Goal: Task Accomplishment & Management: Use online tool/utility

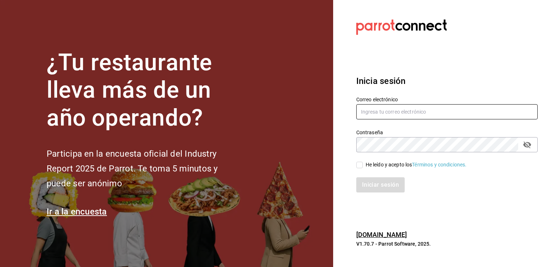
click at [391, 113] on input "text" at bounding box center [448, 111] width 182 height 15
paste input "[EMAIL_ADDRESS][DOMAIN_NAME]"
type input "[EMAIL_ADDRESS][DOMAIN_NAME]"
click at [361, 164] on input "He leído y acepto los Términos y condiciones." at bounding box center [360, 165] width 7 height 7
checkbox input "true"
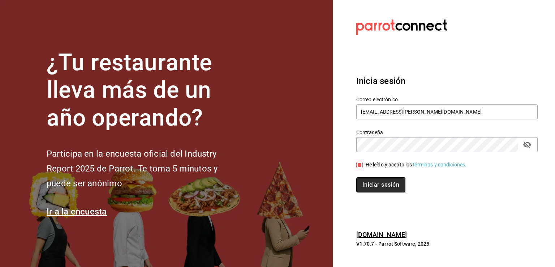
click at [377, 186] on button "Iniciar sesión" at bounding box center [381, 184] width 49 height 15
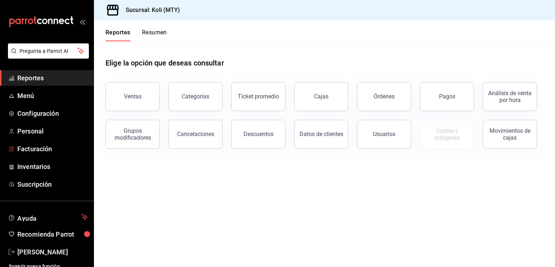
click at [42, 145] on span "Facturación" at bounding box center [52, 149] width 71 height 10
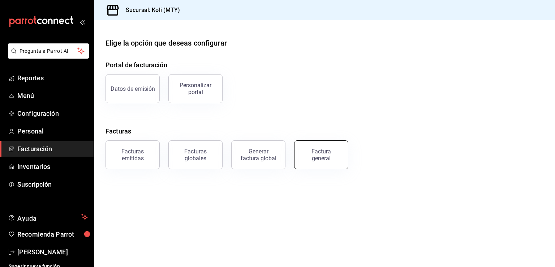
click at [325, 153] on div "Factura general" at bounding box center [321, 155] width 36 height 14
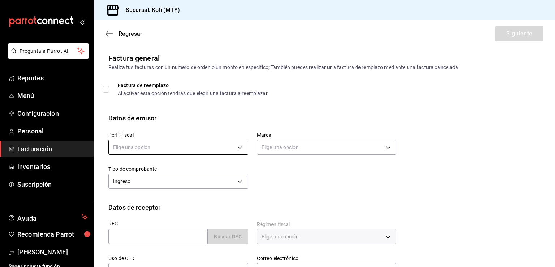
click at [169, 146] on body "Pregunta a Parrot AI Reportes Menú Configuración Personal Facturación Inventari…" at bounding box center [277, 133] width 555 height 267
click at [153, 181] on li "GRANDE CUISINE" at bounding box center [177, 183] width 137 height 13
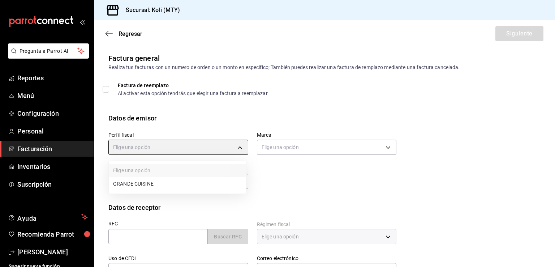
type input "5b45664e-1ed5-40f4-a4c3-9b00694d0c55"
type input "d0121fda-d2d9-471b-a553-6c3ebe72ecf1"
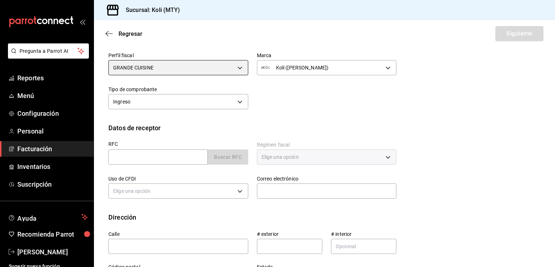
scroll to position [81, 0]
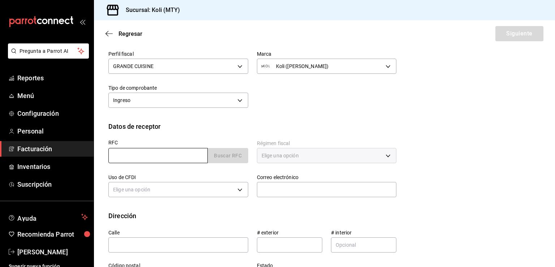
click at [134, 155] on input "text" at bounding box center [157, 155] width 99 height 15
paste input "AST230116UW7"
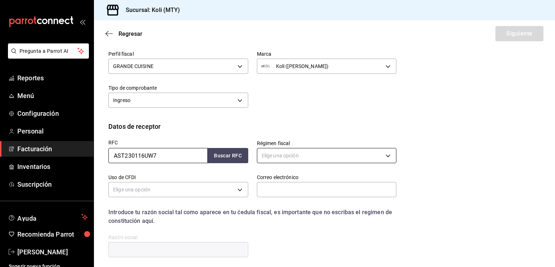
type input "AST230116UW7"
click at [335, 153] on body "Pregunta a Parrot AI Reportes Menú Configuración Personal Facturación Inventari…" at bounding box center [277, 133] width 555 height 267
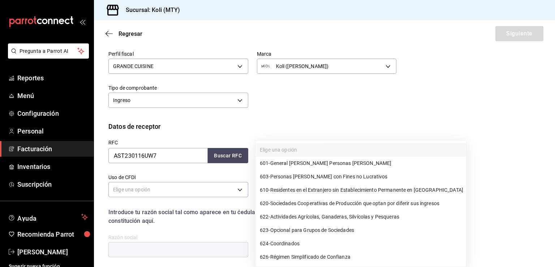
click at [316, 165] on span "601 - General [PERSON_NAME] Personas [PERSON_NAME]" at bounding box center [326, 163] width 132 height 8
type input "601"
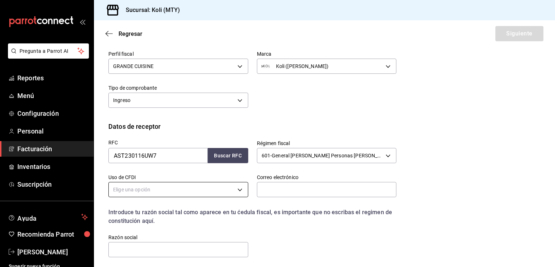
click at [184, 191] on body "Pregunta a Parrot AI Reportes Menú Configuración Personal Facturación Inventari…" at bounding box center [277, 133] width 555 height 267
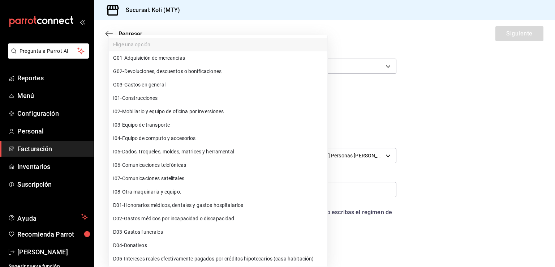
click at [151, 93] on li "I01 - Construcciones" at bounding box center [218, 97] width 219 height 13
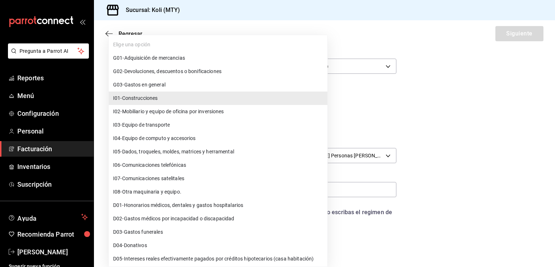
click at [174, 190] on body "Pregunta a Parrot AI Reportes Menú Configuración Personal Facturación Inventari…" at bounding box center [277, 133] width 555 height 267
click at [162, 89] on li "G03 - Gastos en general" at bounding box center [218, 84] width 219 height 13
type input "G03"
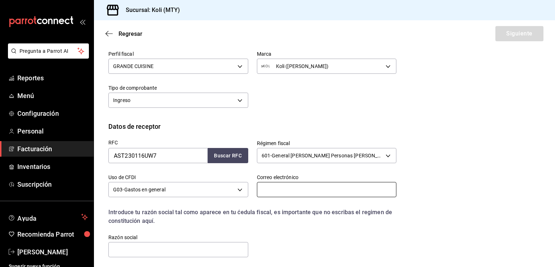
click at [295, 189] on input "text" at bounding box center [327, 189] width 140 height 15
type input "[EMAIL_ADDRESS][DOMAIN_NAME]"
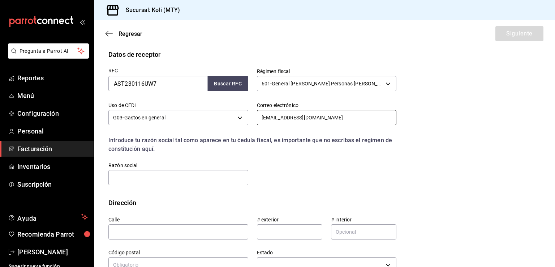
scroll to position [171, 0]
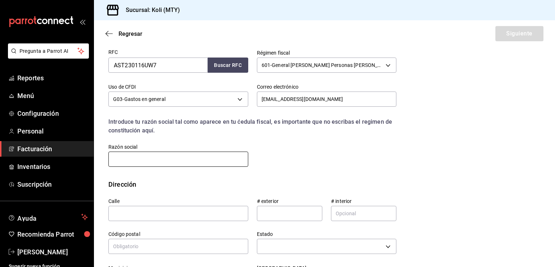
click at [165, 155] on input "text" at bounding box center [178, 159] width 140 height 15
paste input "AROMA Y SAZON DE LA TIERRA"
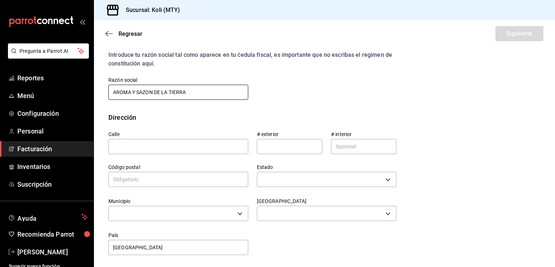
scroll to position [239, 0]
type input "AROMA Y SAZON DE LA TIERRA"
click at [218, 146] on input "text" at bounding box center [178, 145] width 140 height 15
paste input "BLVD. LA GRAN VIA"
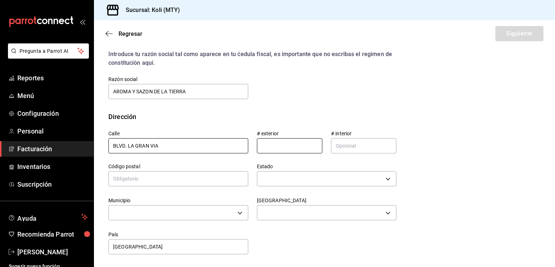
type input "BLVD. LA GRAN VIA"
click at [269, 145] on input "text" at bounding box center [289, 145] width 65 height 15
type input "1273"
click at [381, 145] on input "text" at bounding box center [363, 145] width 65 height 15
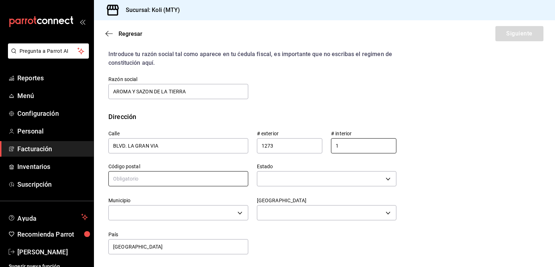
type input "1"
click at [234, 178] on input "text" at bounding box center [178, 178] width 140 height 15
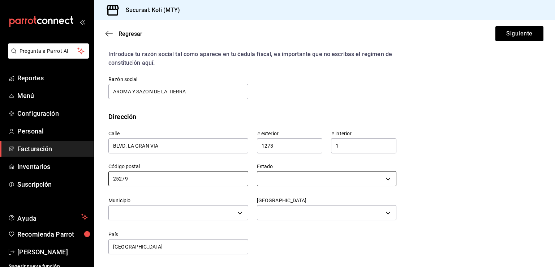
type input "25279"
click at [334, 174] on body "Pregunta a Parrot AI Reportes Menú Configuración Personal Facturación Inventari…" at bounding box center [277, 133] width 555 height 267
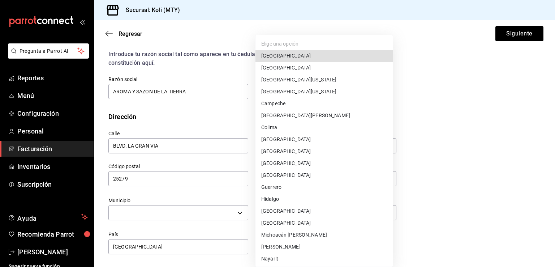
click at [310, 117] on li "[GEOGRAPHIC_DATA][PERSON_NAME]" at bounding box center [324, 116] width 137 height 12
type input "[GEOGRAPHIC_DATA][PERSON_NAME]"
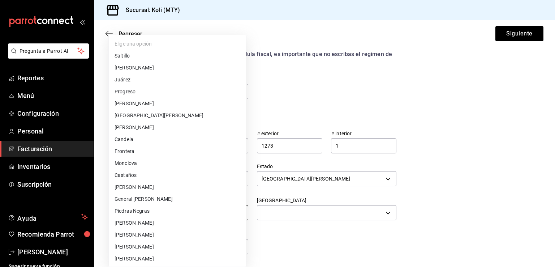
click at [201, 208] on body "Pregunta a Parrot AI Reportes Menú Configuración Personal Facturación Inventari…" at bounding box center [277, 133] width 555 height 267
click at [146, 51] on li "Saltillo" at bounding box center [177, 56] width 137 height 12
type input "Saltillo"
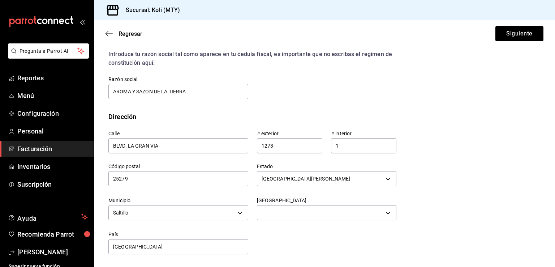
click at [282, 196] on div "Colonia ​" at bounding box center [322, 205] width 149 height 34
click at [511, 36] on button "Siguiente" at bounding box center [520, 33] width 48 height 15
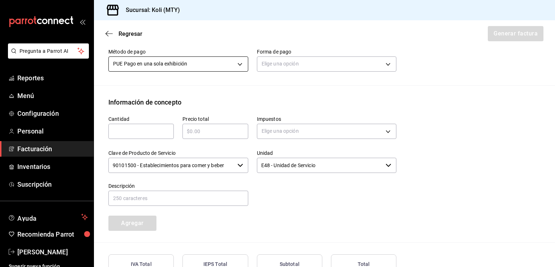
click at [184, 67] on body "Pregunta a Parrot AI Reportes Menú Configuración Personal Facturación Inventari…" at bounding box center [277, 133] width 555 height 267
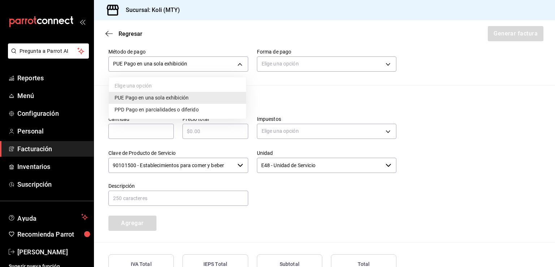
click at [174, 108] on span "PPD Pago en parcialidades o diferido" at bounding box center [157, 110] width 84 height 8
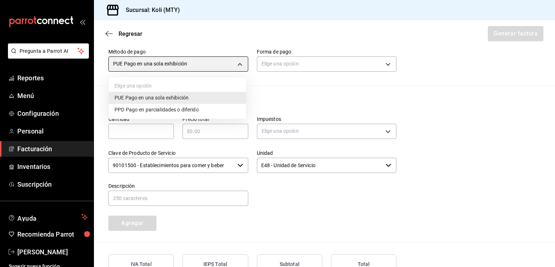
type input "PPD"
type input "99"
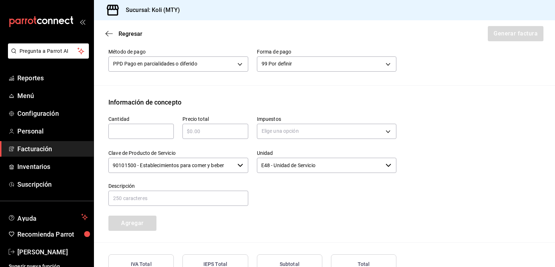
click at [153, 128] on input "text" at bounding box center [140, 131] width 65 height 9
type input "1"
click at [193, 133] on input "text" at bounding box center [215, 131] width 65 height 9
paste input "$11921.51"
type input "$11921.51"
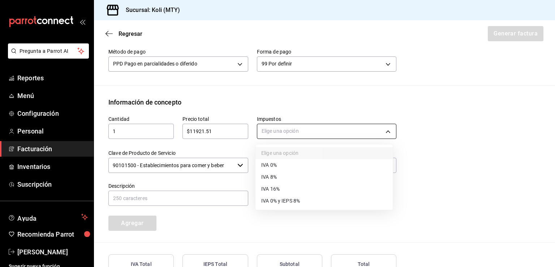
click at [279, 132] on body "Pregunta a Parrot AI Reportes Menú Configuración Personal Facturación Inventari…" at bounding box center [277, 133] width 555 height 267
click at [277, 188] on span "IVA 16%" at bounding box center [270, 189] width 18 height 8
type input "IVA_16"
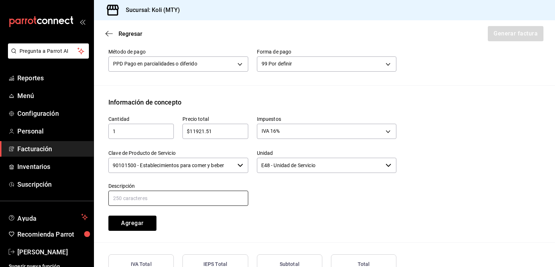
click at [172, 201] on input "text" at bounding box center [178, 198] width 140 height 15
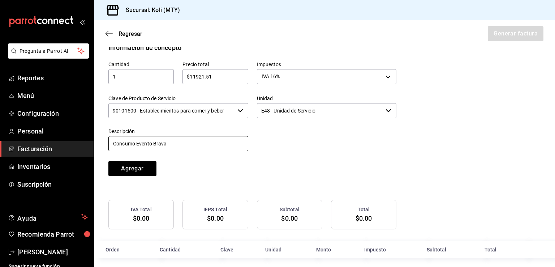
scroll to position [298, 0]
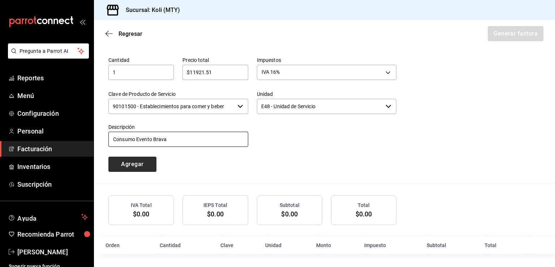
type input "Consumo Evento Brava"
click at [142, 159] on button "Agregar" at bounding box center [132, 164] width 48 height 15
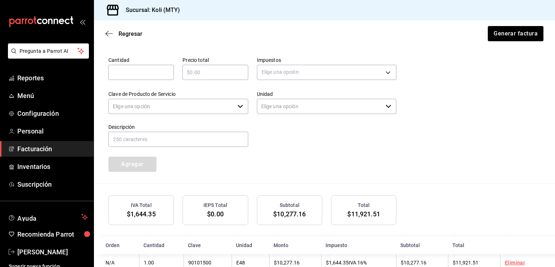
type input "90101500 - Establecimientos para comer y beber"
type input "E48 - Unidad de Servicio"
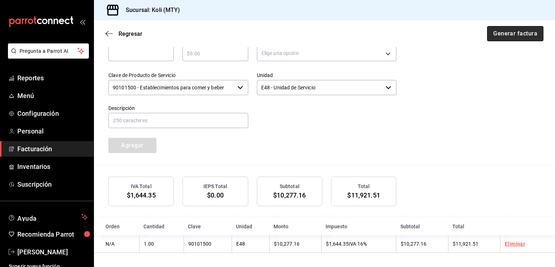
click at [496, 27] on button "Generar factura" at bounding box center [515, 33] width 56 height 15
